Goal: Register for event/course

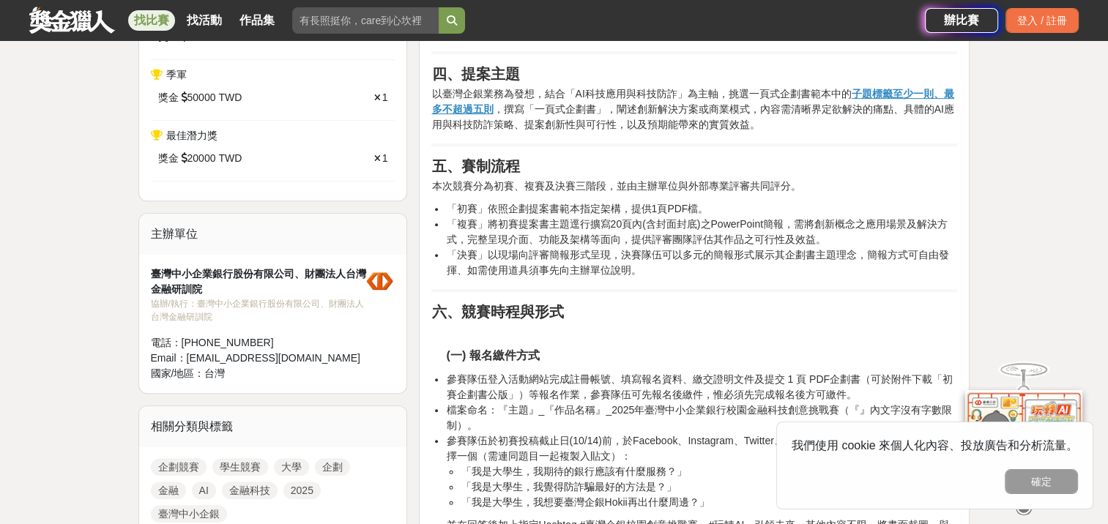
scroll to position [879, 0]
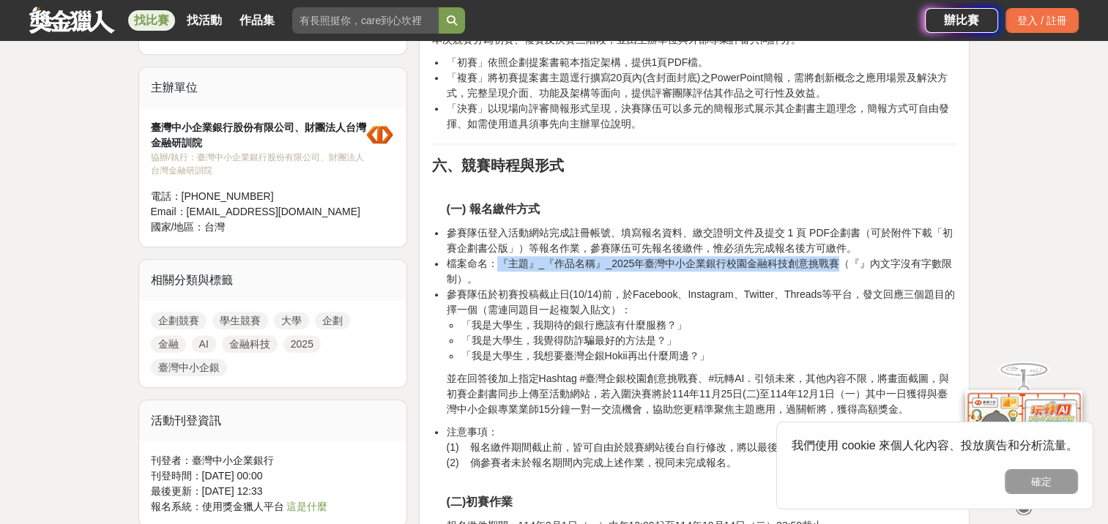
drag, startPoint x: 494, startPoint y: 261, endPoint x: 834, endPoint y: 266, distance: 339.8
click at [834, 266] on li "檔案命名：『主題』_『作品名稱』_2025年臺灣中小企業銀行校園金融科技創意挑戰賽（『』內文字沒有字數限制）。" at bounding box center [701, 271] width 511 height 31
drag, startPoint x: 834, startPoint y: 266, endPoint x: 724, endPoint y: 260, distance: 110.7
copy li "『主題』_『作品名稱』_2025年臺灣中小企業銀行校園金融科技創意挑戰賽"
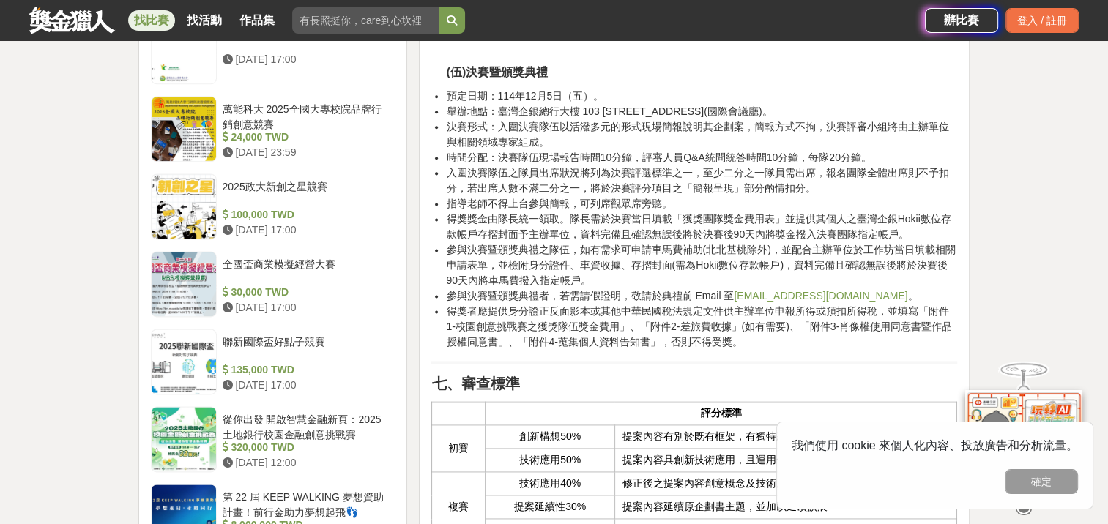
scroll to position [1684, 0]
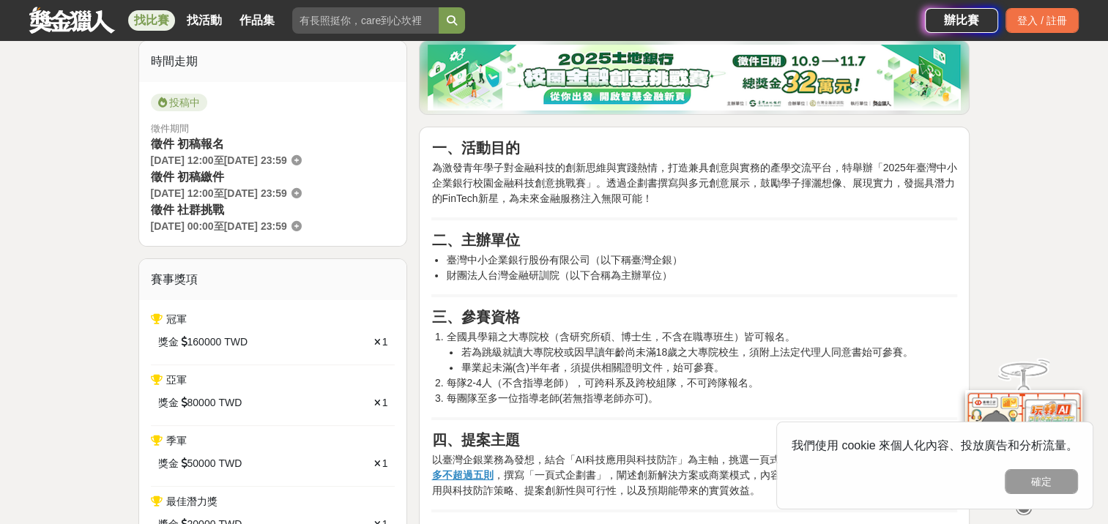
scroll to position [586, 0]
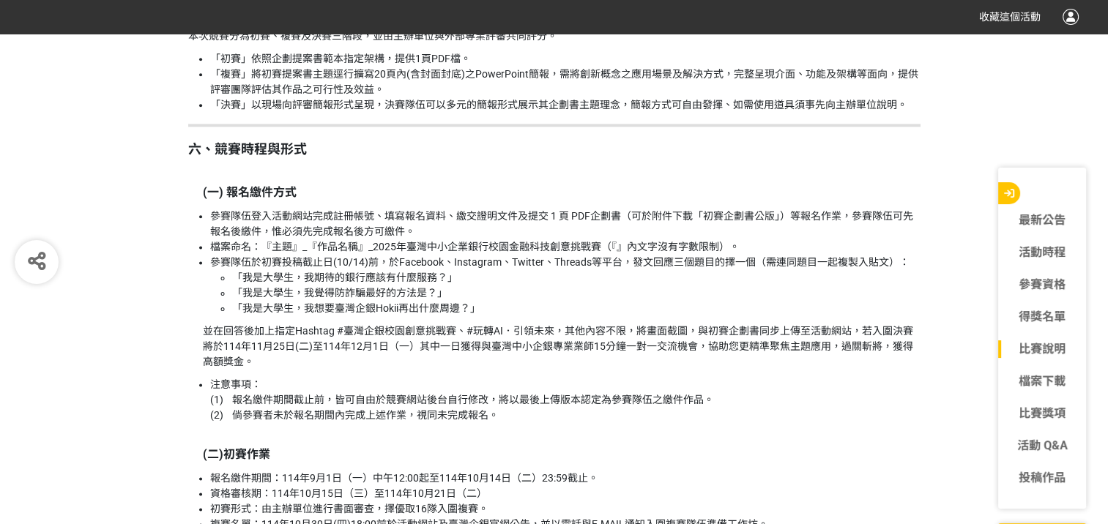
scroll to position [1977, 0]
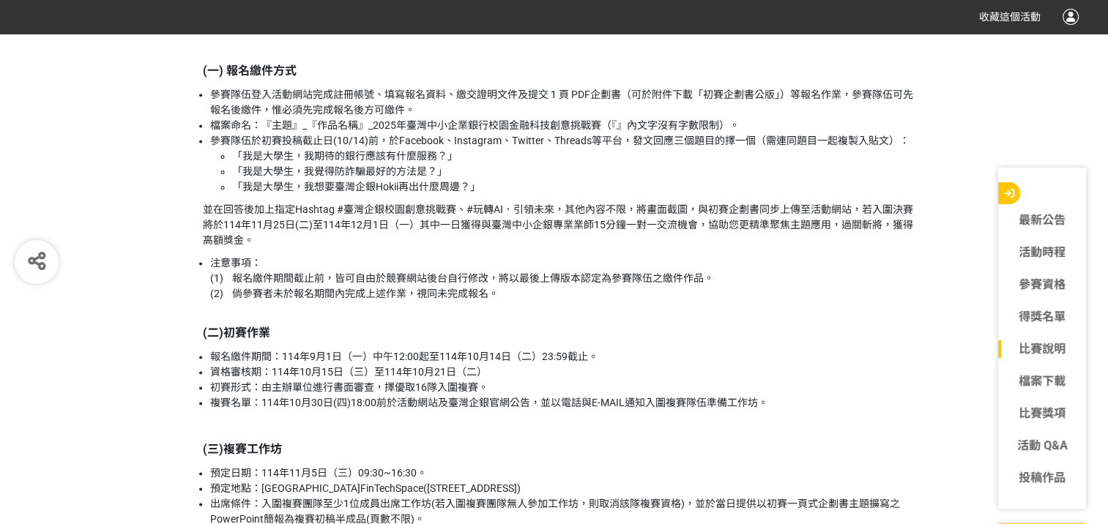
click at [390, 256] on li "注意事項： (1) 報名繳件期間截止前，皆可自由於競賽網站後台自行修改，將以最後上傳版本認定為參賽隊伍之繳件作品。 (2) 倘參賽者未於報名期間內完成上述作業…" at bounding box center [565, 279] width 710 height 46
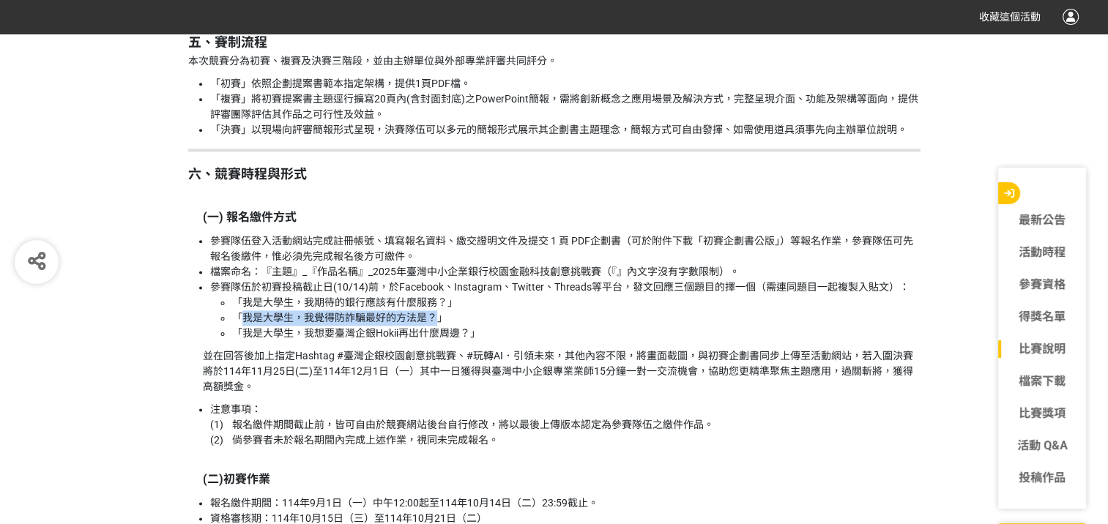
drag, startPoint x: 242, startPoint y: 317, endPoint x: 434, endPoint y: 315, distance: 191.2
click at [434, 315] on li "「我是大學生，我覺得防詐騙最好的方法是？」" at bounding box center [576, 318] width 688 height 15
click at [415, 317] on li "「我是大學生，我覺得防詐騙最好的方法是？」" at bounding box center [576, 318] width 688 height 15
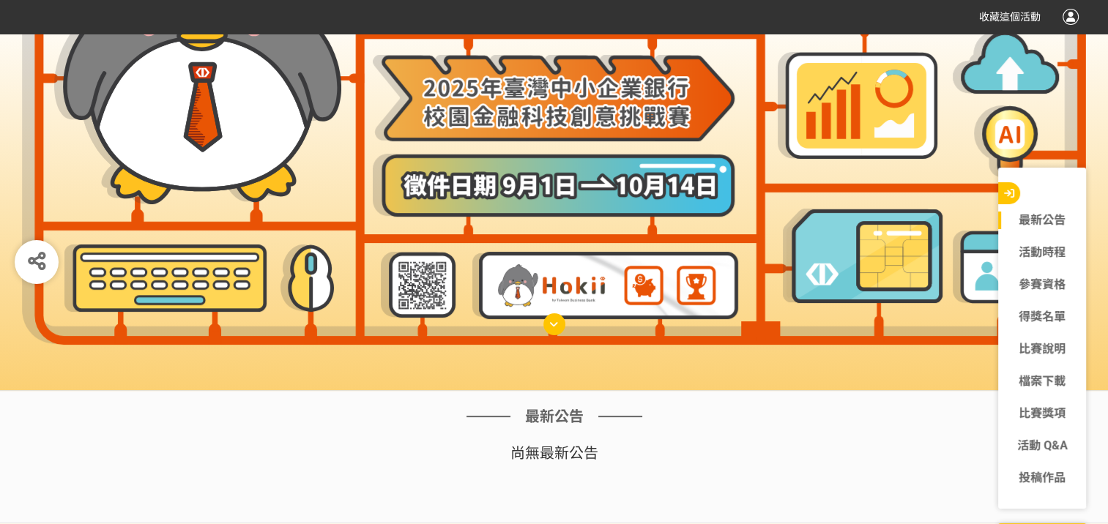
scroll to position [220, 0]
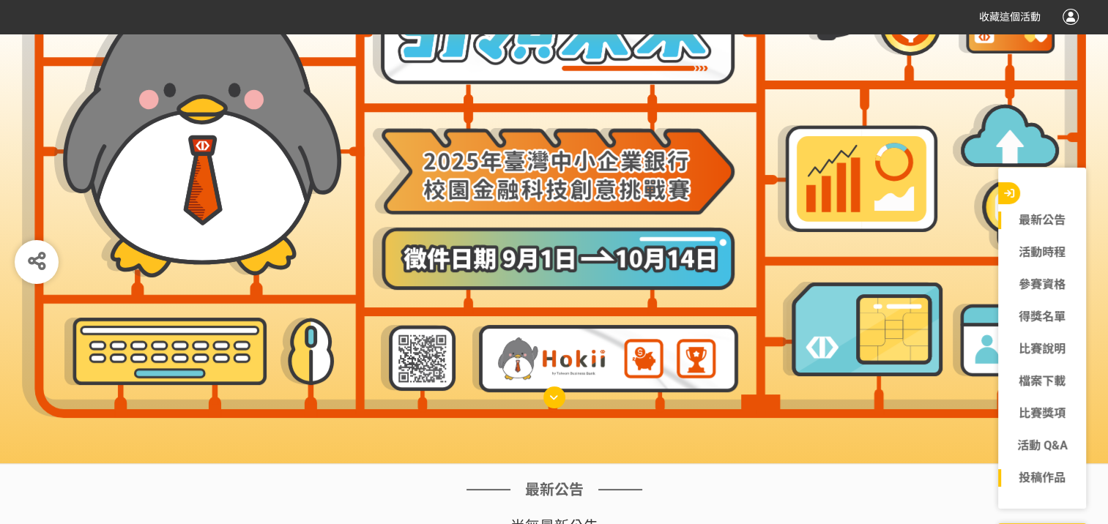
click at [1046, 483] on link "投稿作品" at bounding box center [1042, 478] width 88 height 18
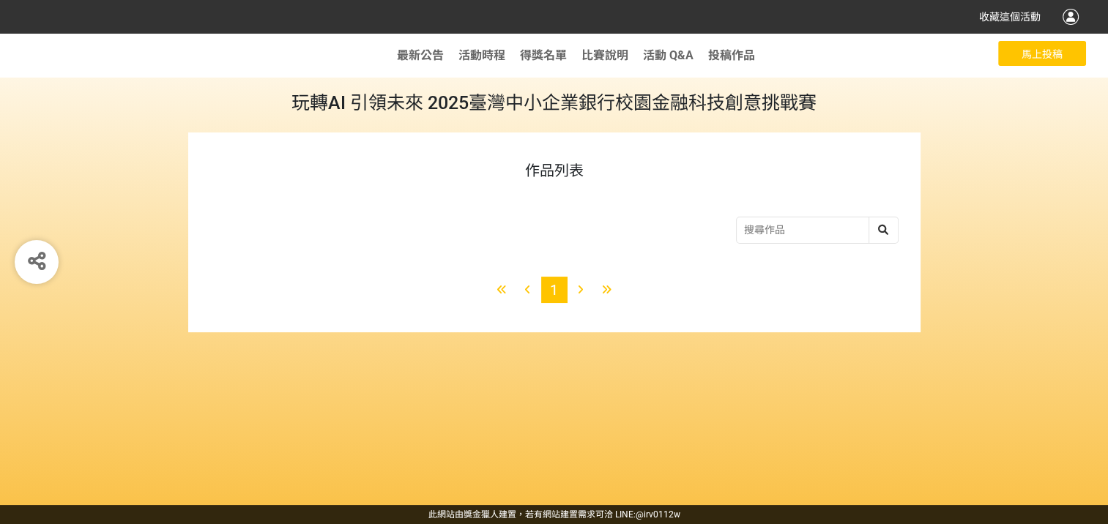
click at [759, 233] on input "search" at bounding box center [817, 231] width 161 height 26
click at [705, 152] on div "收藏這個活動 此網站由獎金獵人建置，若有網站建置需求 可洽 LINE: @irv0112w 分享 Facebook Line Twitter 最新公告 活動時…" at bounding box center [554, 262] width 1108 height 524
click at [1022, 52] on span "馬上投稿" at bounding box center [1042, 54] width 41 height 12
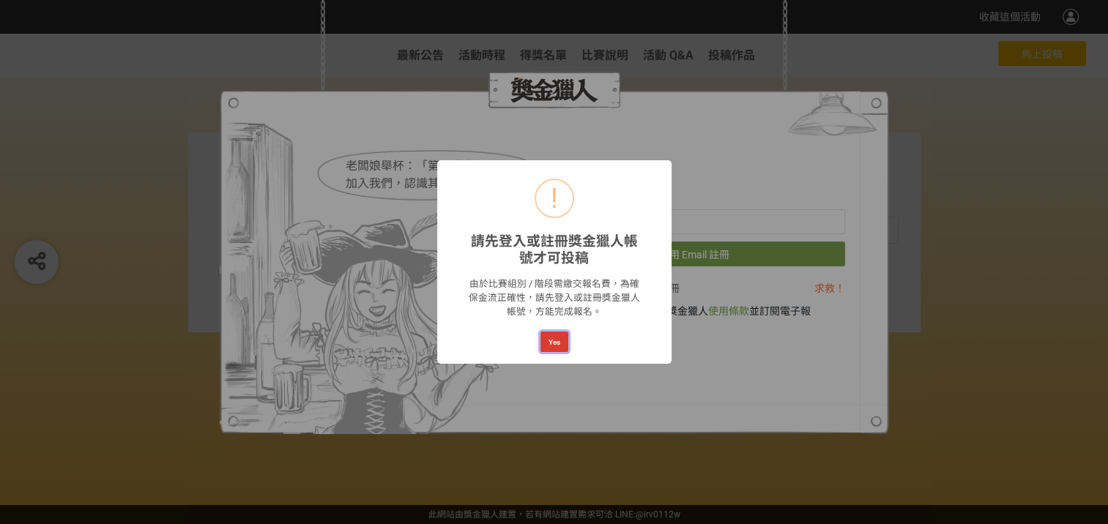
click at [554, 346] on button "Yes" at bounding box center [554, 342] width 28 height 21
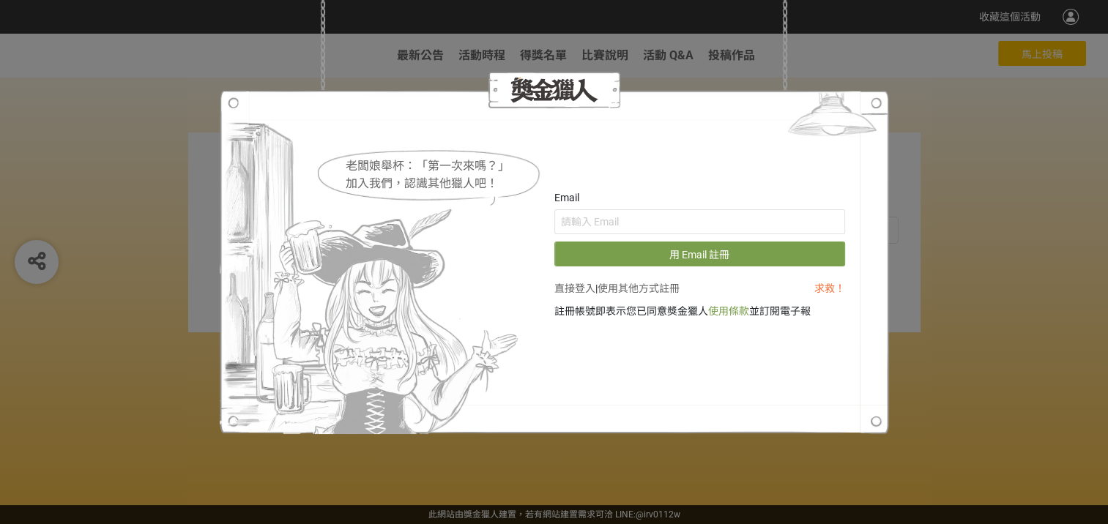
click at [230, 103] on img at bounding box center [372, 262] width 304 height 344
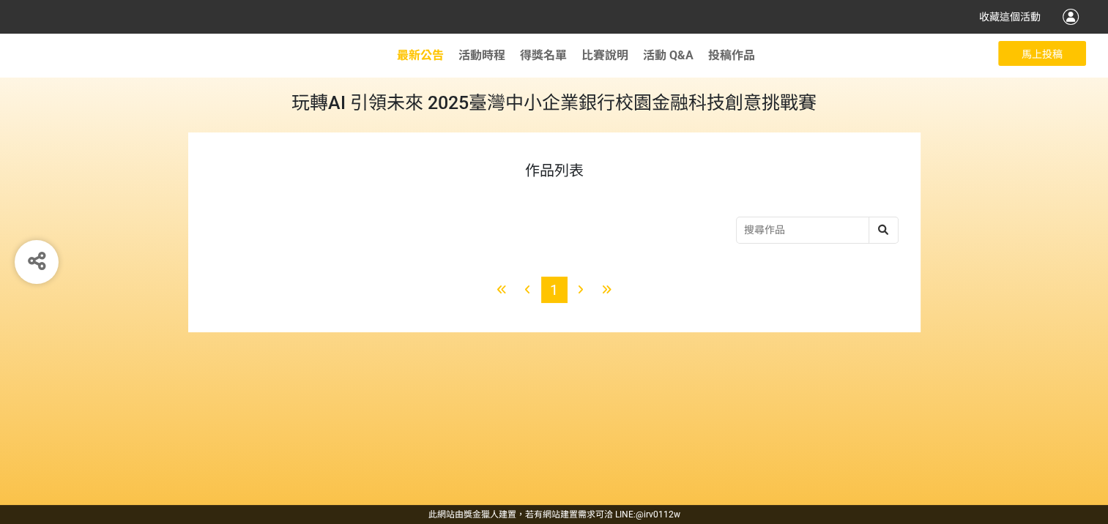
click at [422, 53] on span "最新公告" at bounding box center [420, 55] width 47 height 14
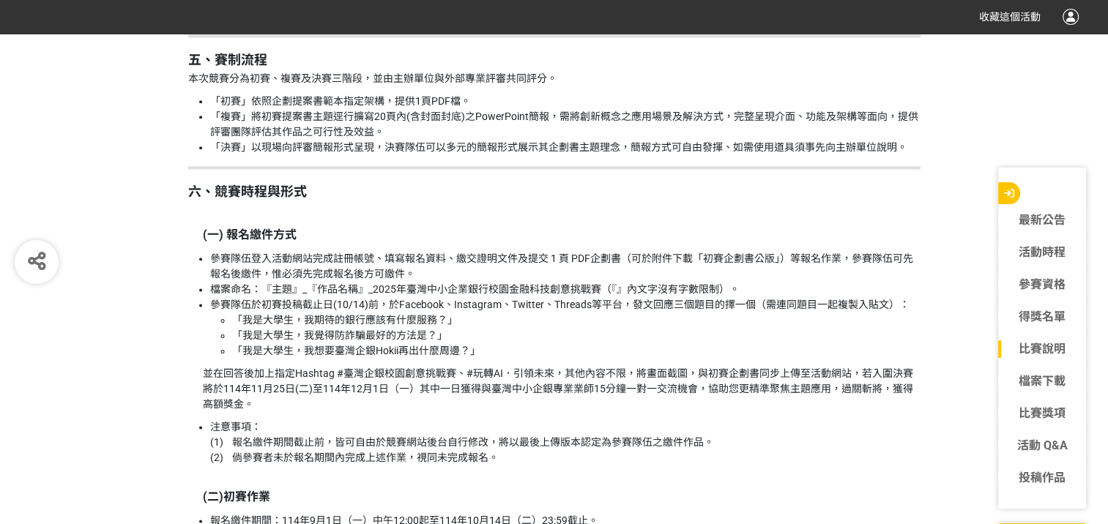
scroll to position [1831, 0]
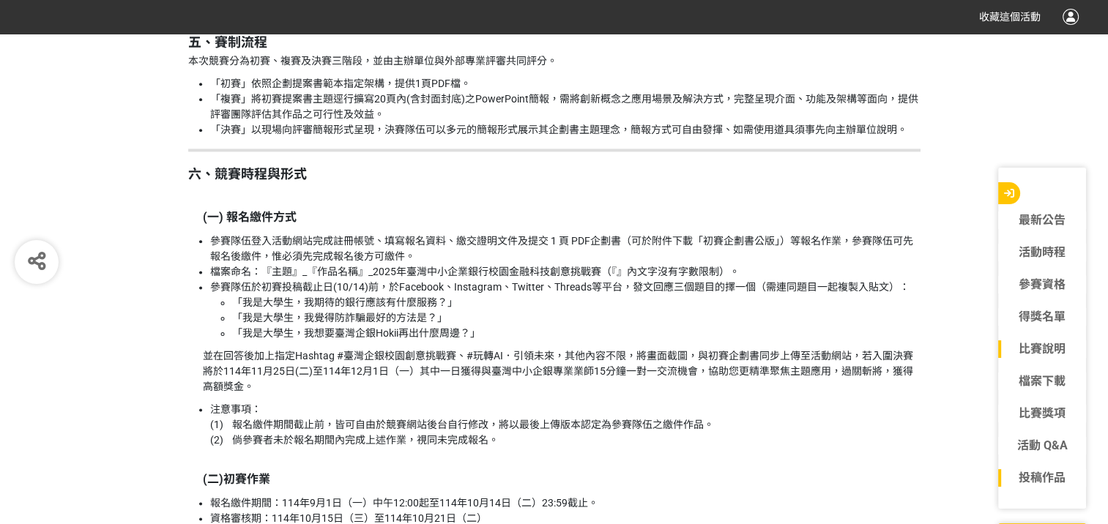
click at [1054, 477] on link "投稿作品" at bounding box center [1042, 478] width 88 height 18
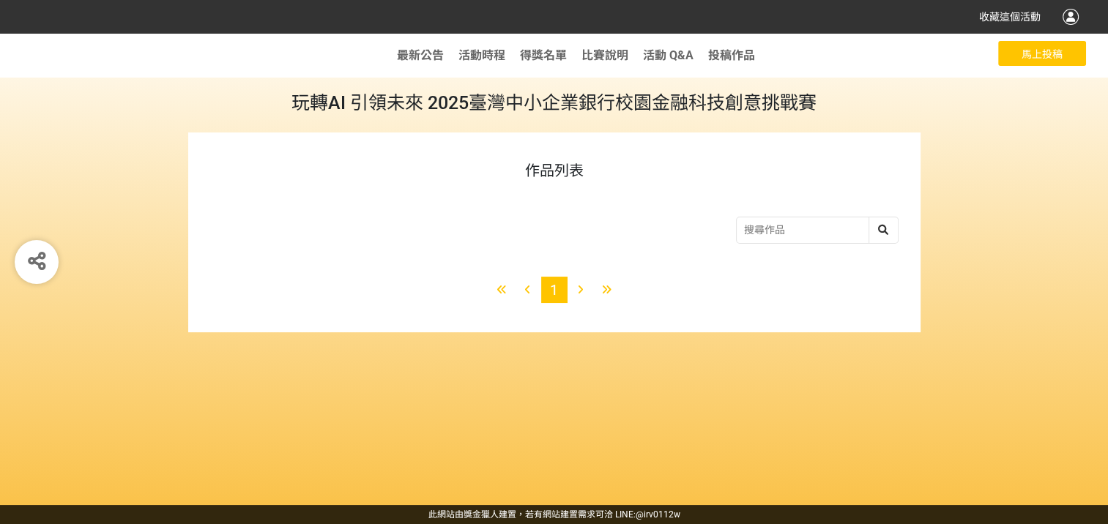
click at [1017, 56] on button "馬上投稿" at bounding box center [1042, 53] width 88 height 25
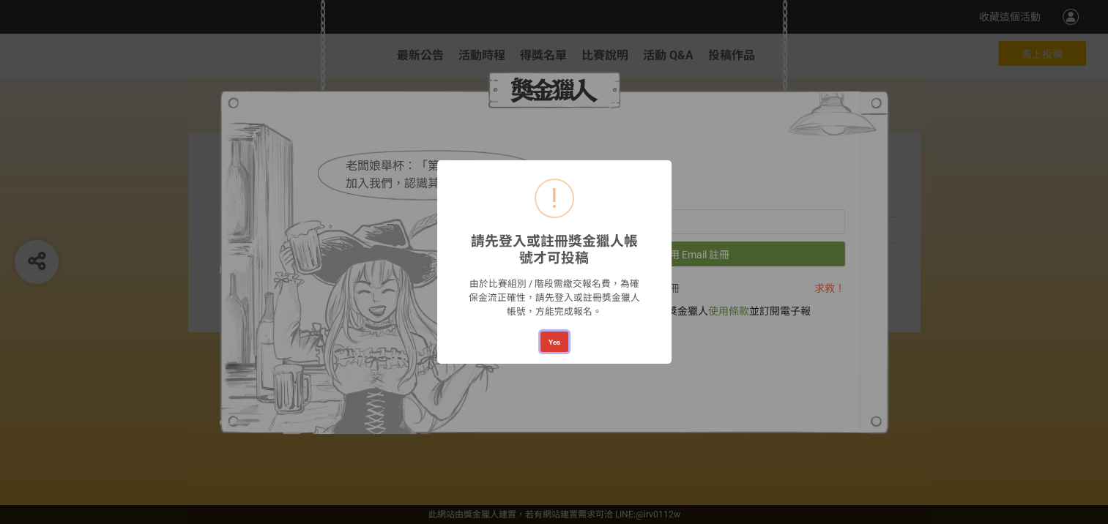
click at [561, 345] on button "Yes" at bounding box center [554, 342] width 28 height 21
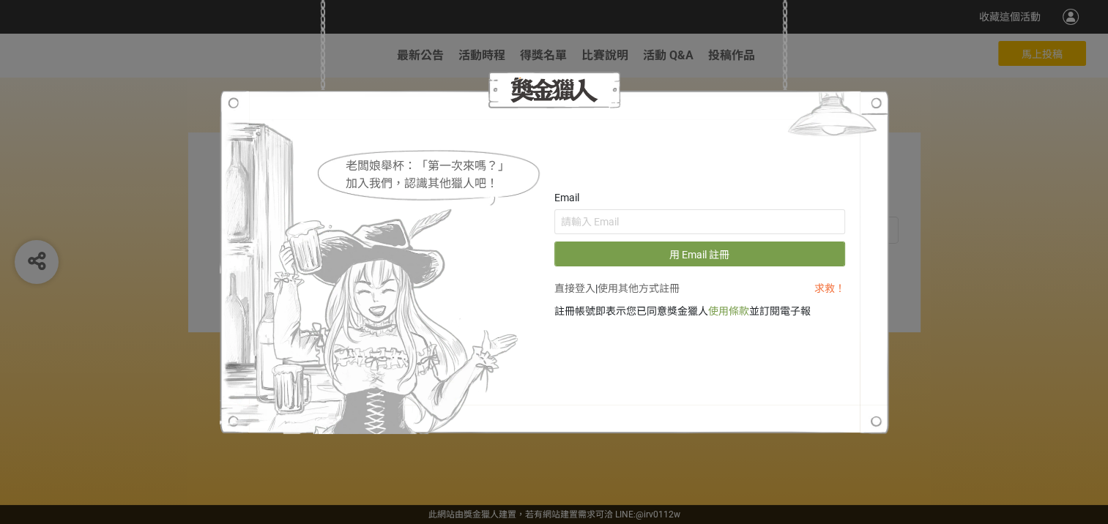
click at [603, 175] on div at bounding box center [554, 262] width 669 height 344
click at [598, 218] on input "text" at bounding box center [699, 221] width 291 height 25
type input "[EMAIL_ADDRESS][DOMAIN_NAME]"
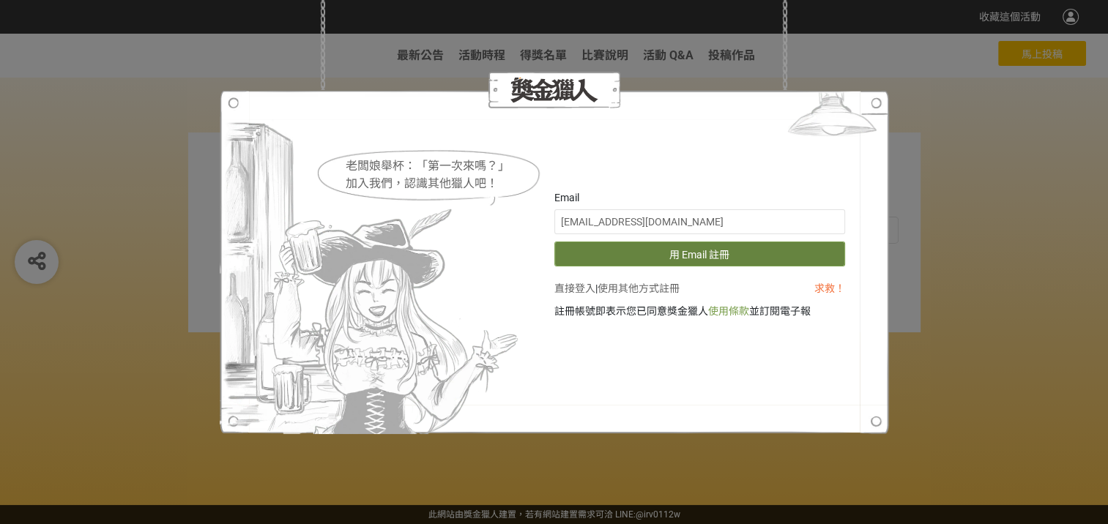
click at [656, 261] on button "用 Email 註冊" at bounding box center [699, 254] width 291 height 25
